Goal: Check status

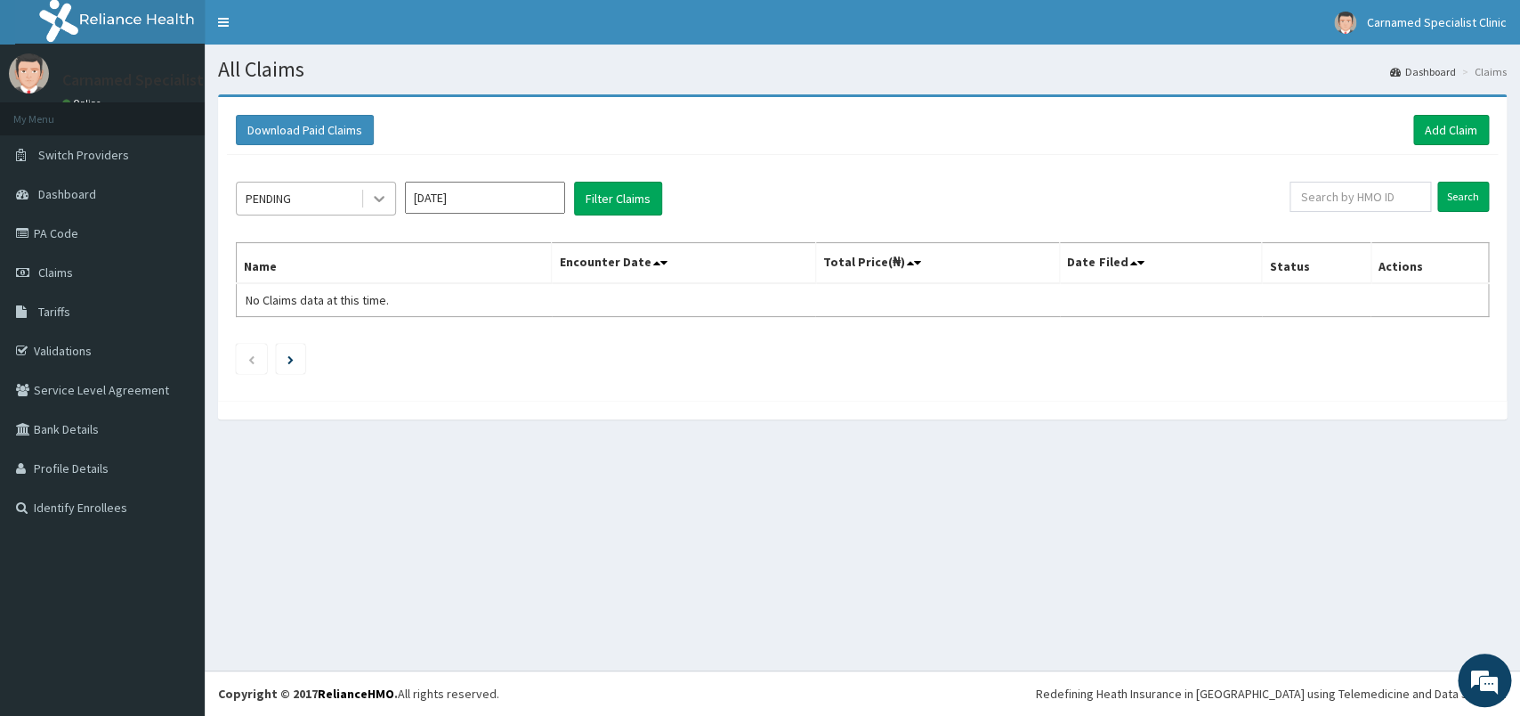
click at [378, 196] on icon at bounding box center [379, 199] width 18 height 18
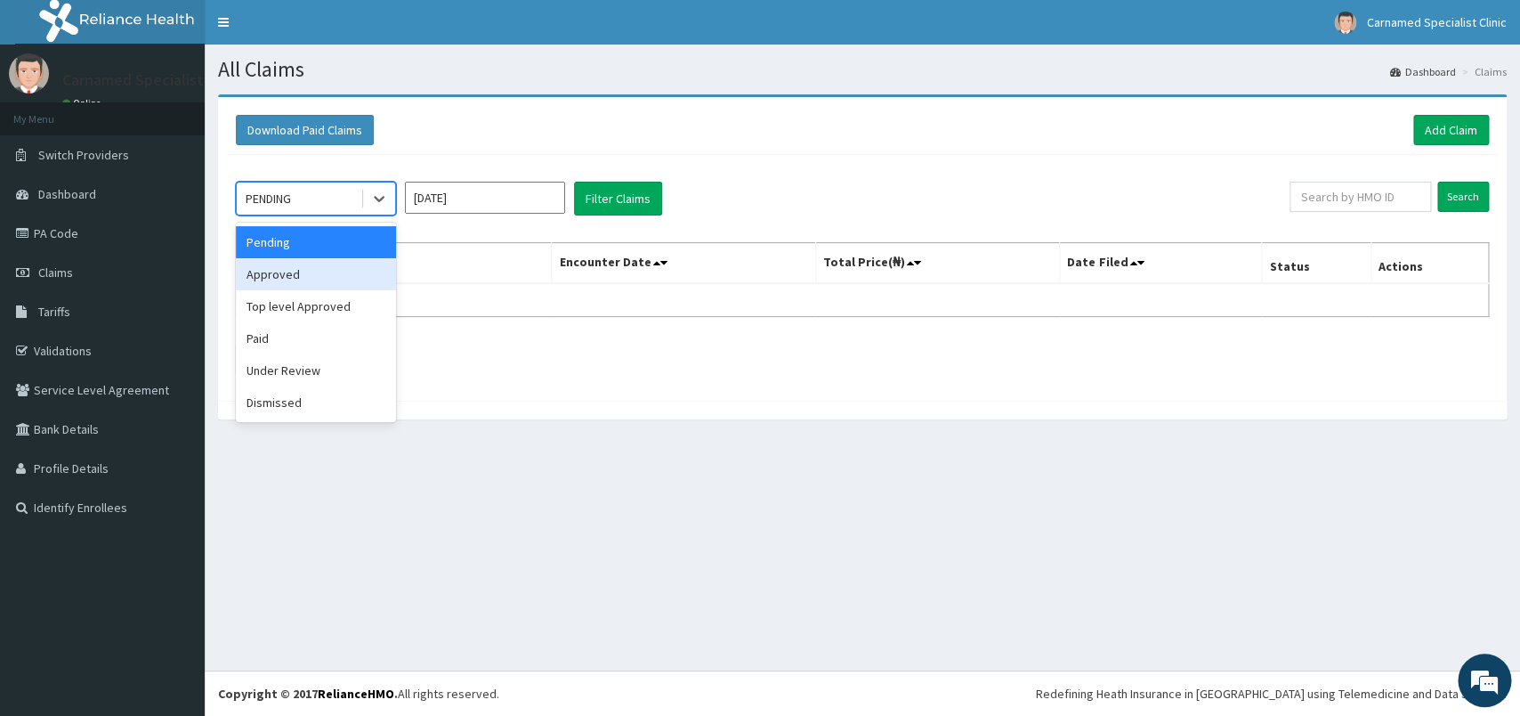
click at [312, 288] on div "Approved" at bounding box center [316, 274] width 160 height 32
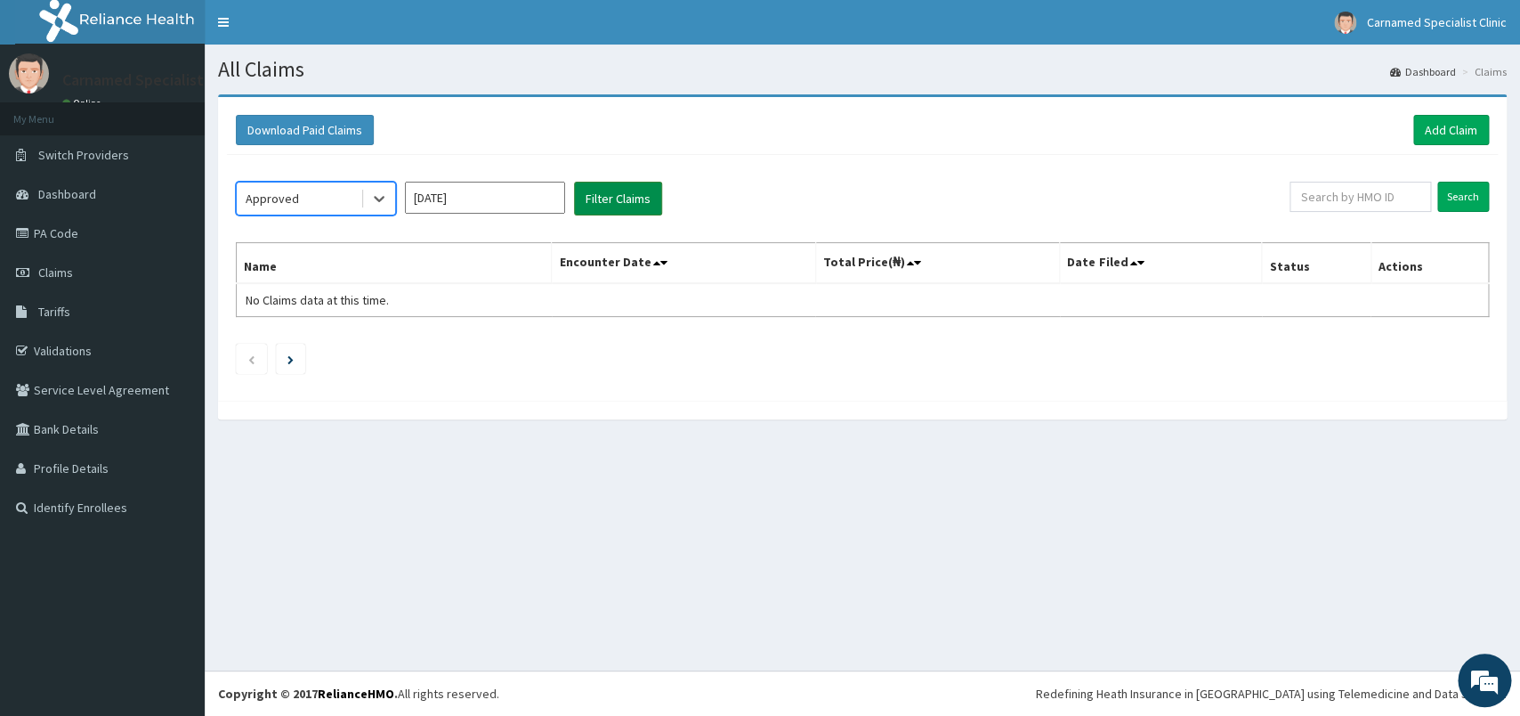
click at [636, 209] on button "Filter Claims" at bounding box center [618, 199] width 88 height 34
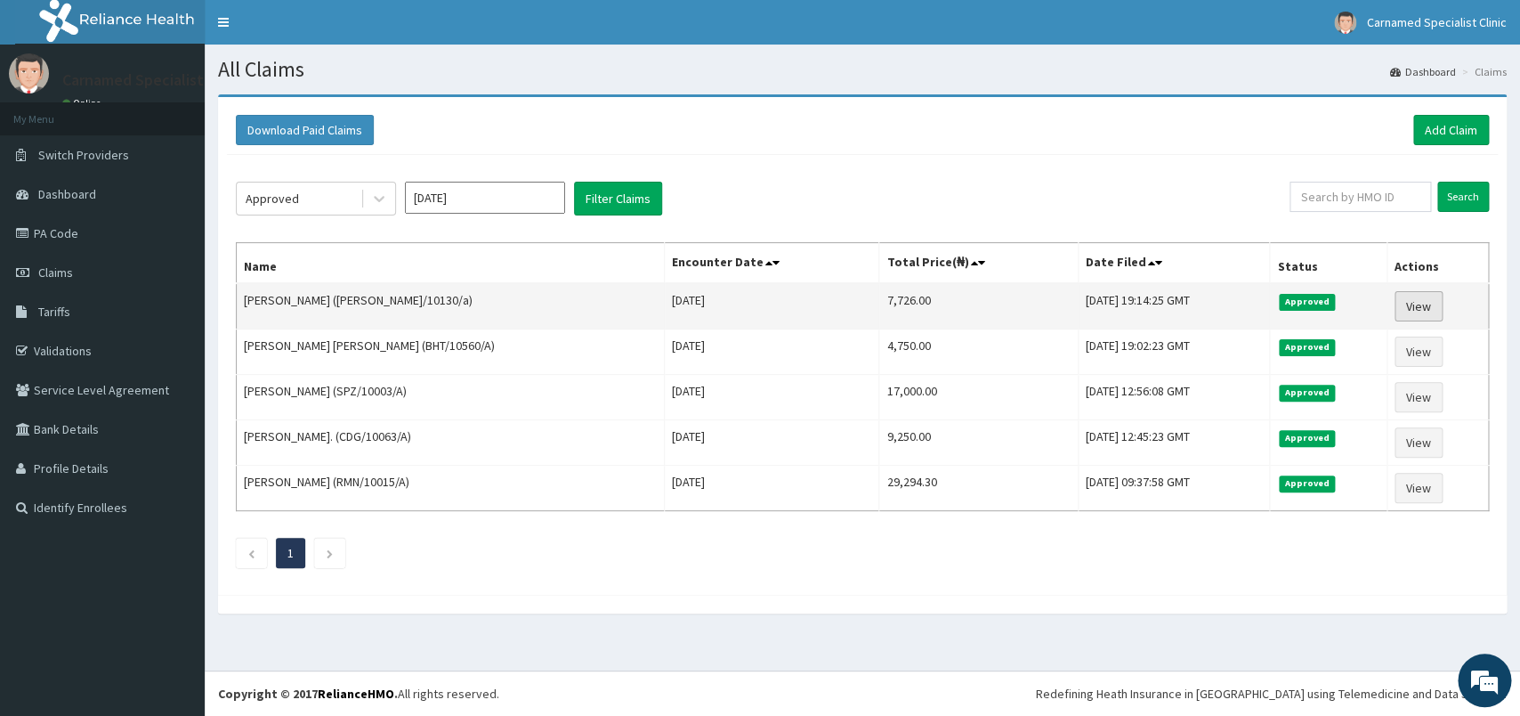
click at [1414, 305] on link "View" at bounding box center [1419, 306] width 48 height 30
